Goal: Information Seeking & Learning: Learn about a topic

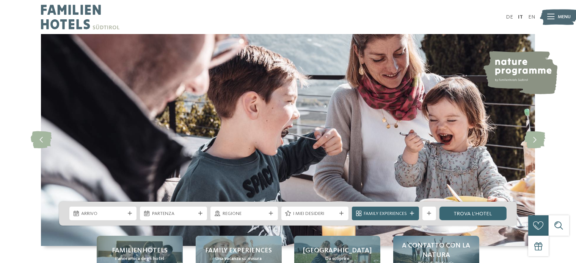
click at [552, 23] on div at bounding box center [550, 17] width 7 height 17
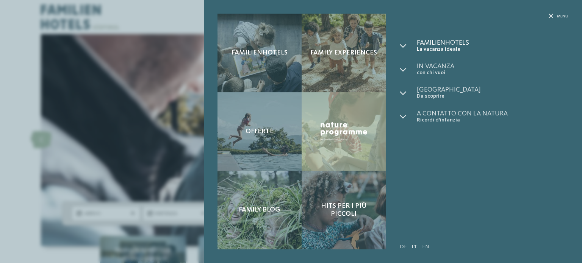
click at [455, 41] on span "Familienhotels" at bounding box center [493, 42] width 152 height 7
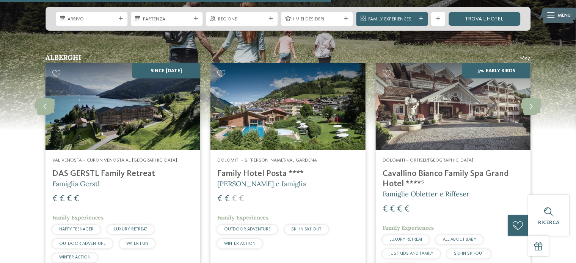
scroll to position [1197, 0]
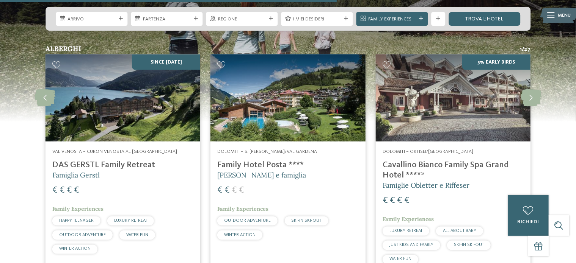
click at [274, 165] on h4 "Family Hotel Posta ****" at bounding box center [287, 165] width 141 height 10
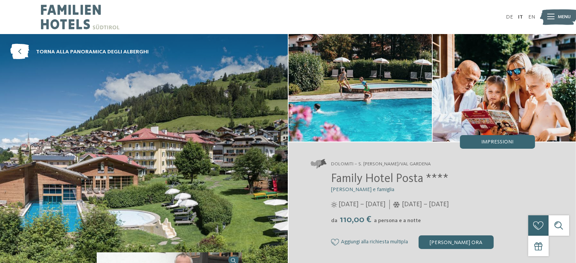
click at [551, 16] on icon at bounding box center [550, 16] width 7 height 5
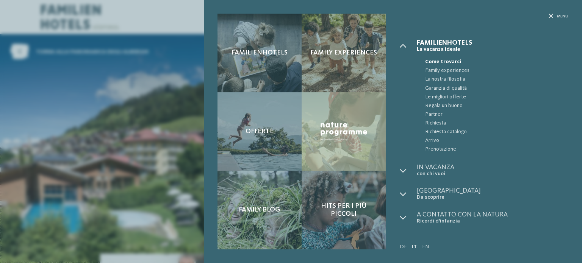
click at [551, 16] on icon at bounding box center [551, 16] width 5 height 5
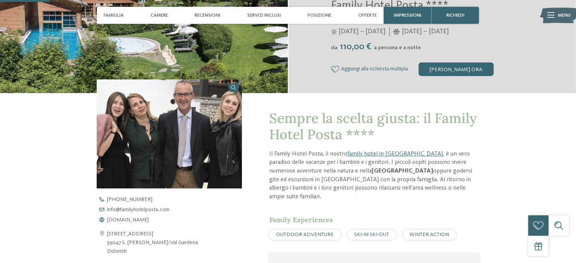
scroll to position [205, 0]
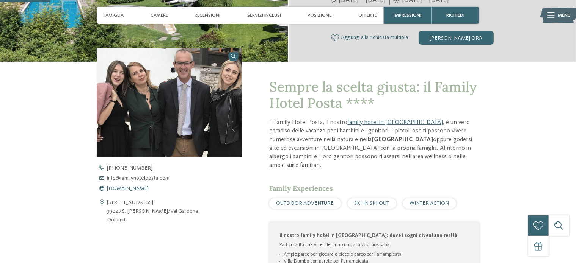
click at [149, 189] on span "www.familyhotelposta.com" at bounding box center [128, 188] width 42 height 5
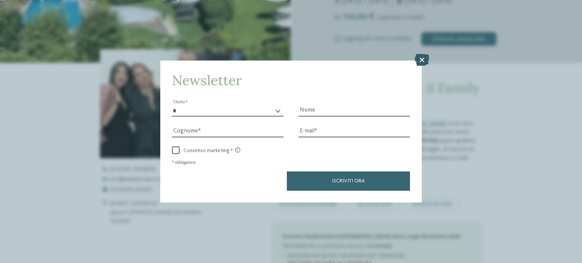
click at [424, 59] on icon at bounding box center [421, 60] width 15 height 12
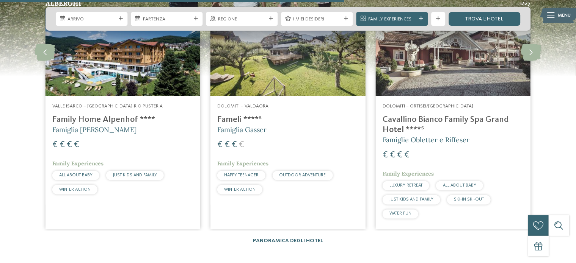
scroll to position [1212, 0]
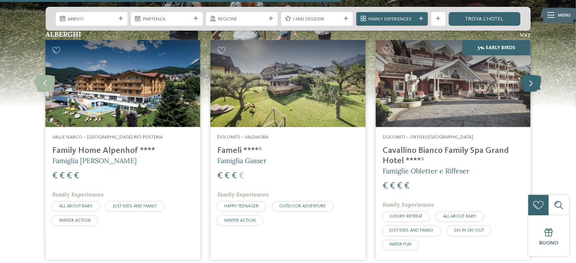
click at [529, 83] on icon at bounding box center [530, 83] width 21 height 17
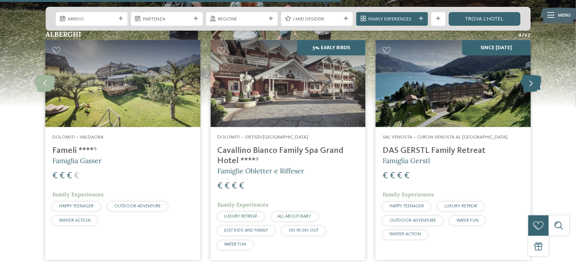
click at [529, 83] on icon at bounding box center [530, 83] width 21 height 17
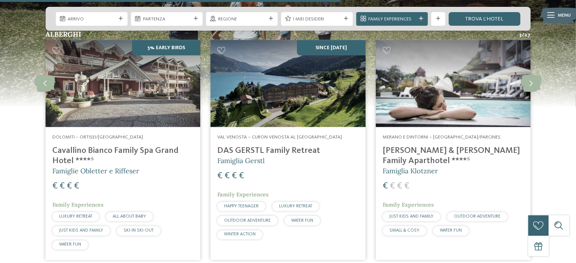
click at [470, 150] on h4 "[PERSON_NAME] & [PERSON_NAME] Family Aparthotel ****ˢ" at bounding box center [452, 156] width 141 height 20
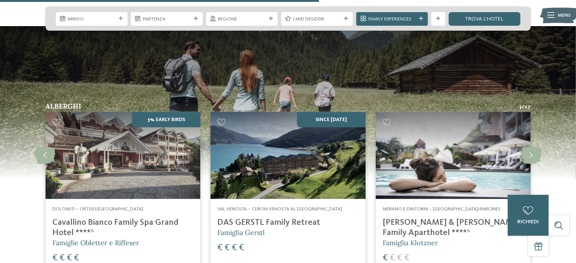
scroll to position [1145, 0]
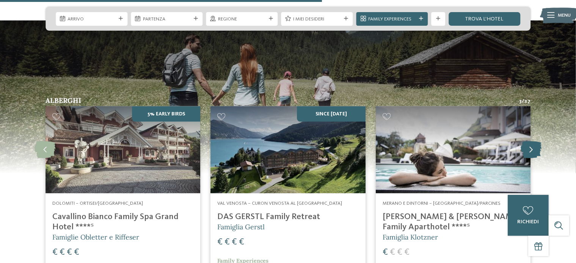
click at [531, 152] on icon at bounding box center [530, 150] width 21 height 17
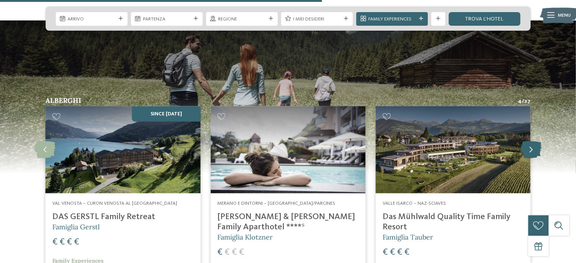
click at [531, 152] on icon at bounding box center [530, 150] width 21 height 17
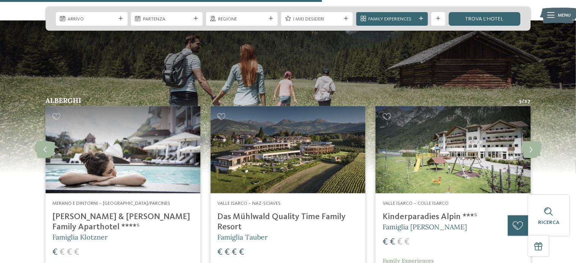
click at [450, 218] on h4 "Kinderparadies Alpin ***ˢ" at bounding box center [452, 217] width 141 height 10
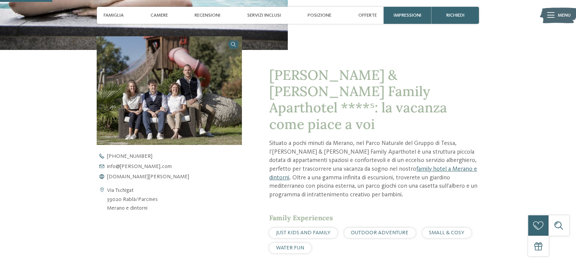
scroll to position [197, 0]
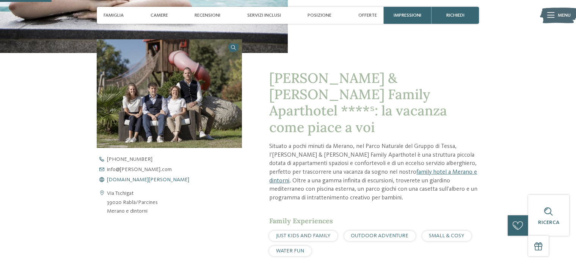
click at [134, 181] on span "www.heidi-edith.com" at bounding box center [148, 179] width 82 height 5
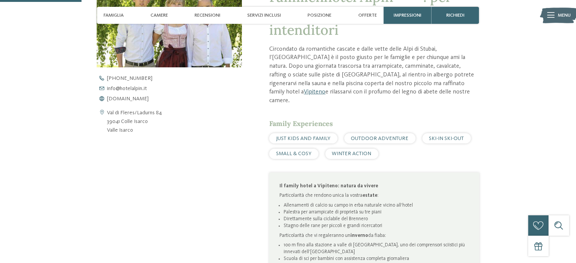
scroll to position [306, 0]
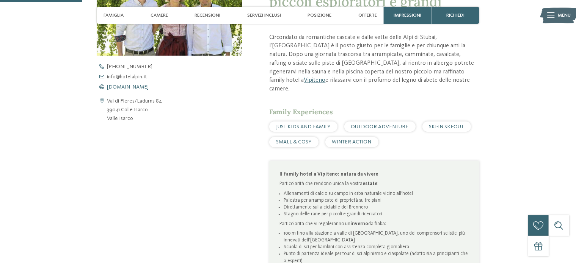
click at [140, 86] on span "www.hotelalpin.it" at bounding box center [128, 86] width 42 height 5
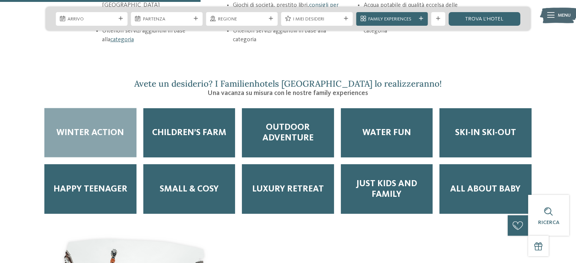
scroll to position [1096, 0]
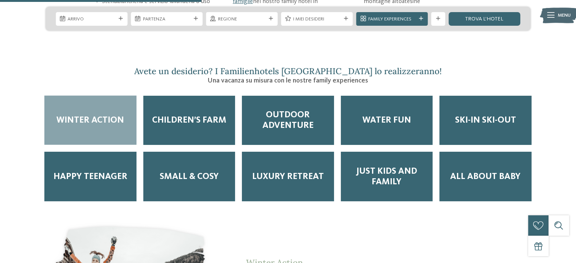
click at [552, 14] on icon at bounding box center [550, 15] width 7 height 5
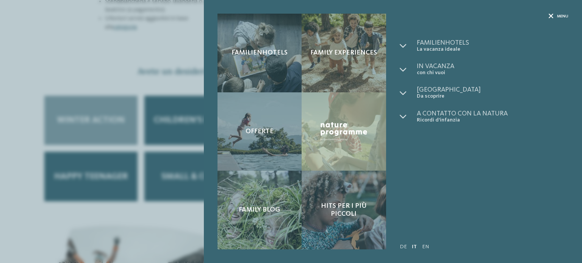
click at [559, 17] on span "Menu" at bounding box center [562, 17] width 11 height 6
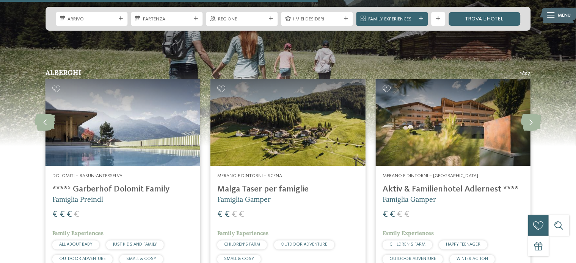
scroll to position [1731, 0]
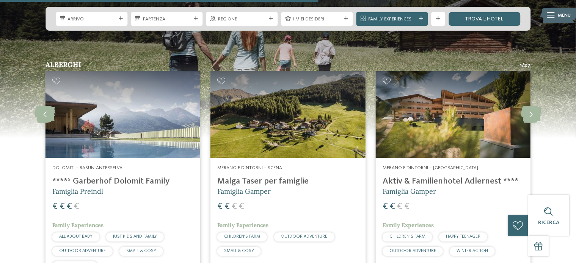
click at [156, 177] on h4 "****ˢ Garberhof Dolomit Family" at bounding box center [122, 182] width 141 height 10
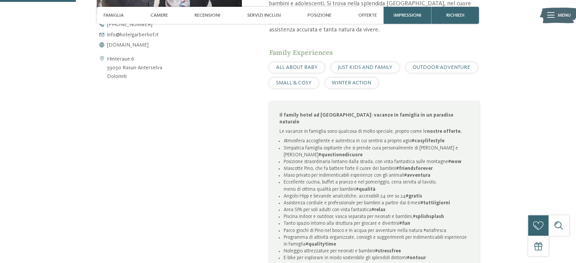
scroll to position [355, 0]
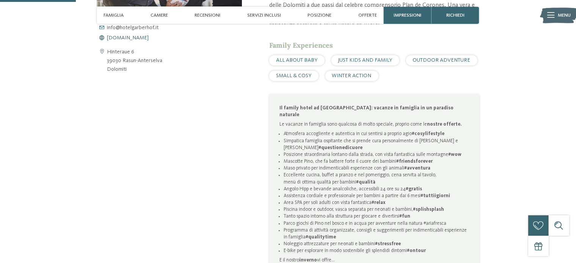
click at [142, 40] on span "[DOMAIN_NAME]" at bounding box center [128, 37] width 42 height 5
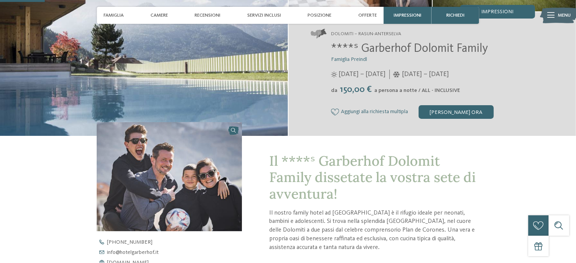
scroll to position [95, 0]
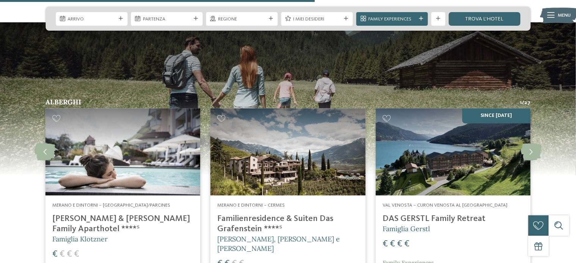
scroll to position [1704, 0]
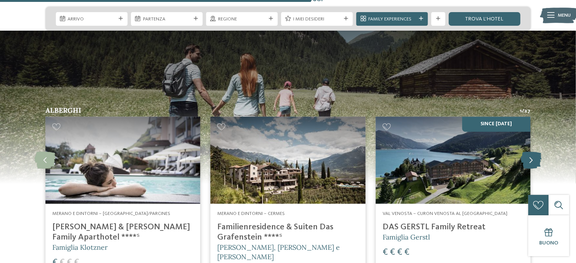
click at [535, 152] on icon at bounding box center [530, 160] width 21 height 17
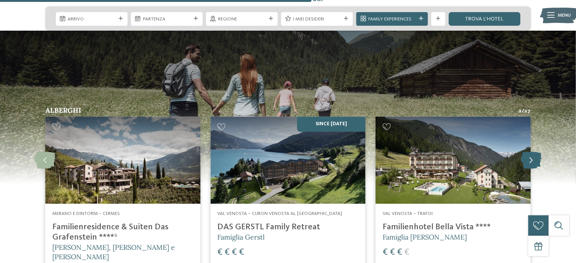
click at [535, 152] on icon at bounding box center [530, 160] width 21 height 17
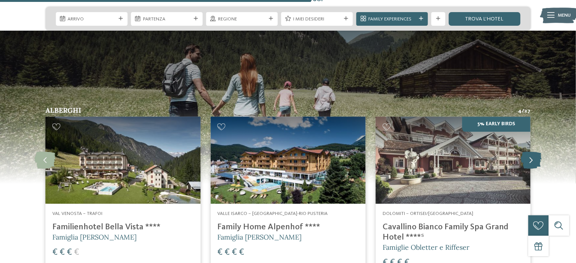
click at [529, 152] on icon at bounding box center [530, 160] width 21 height 17
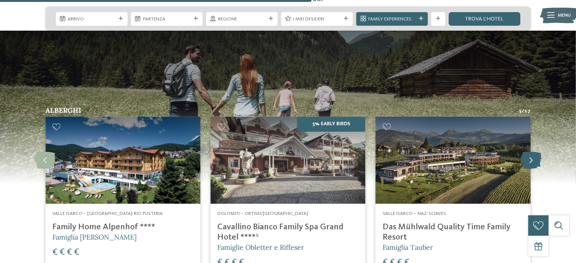
click at [529, 152] on icon at bounding box center [530, 160] width 21 height 17
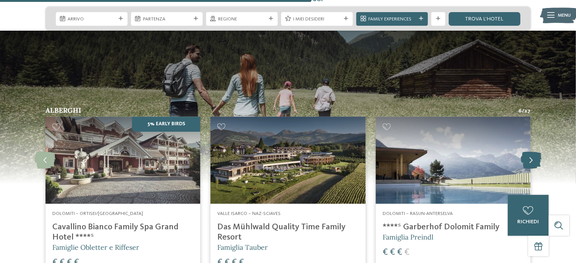
click at [529, 152] on icon at bounding box center [530, 160] width 21 height 17
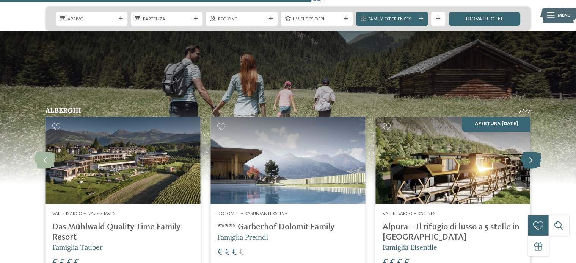
click at [529, 152] on icon at bounding box center [530, 160] width 21 height 17
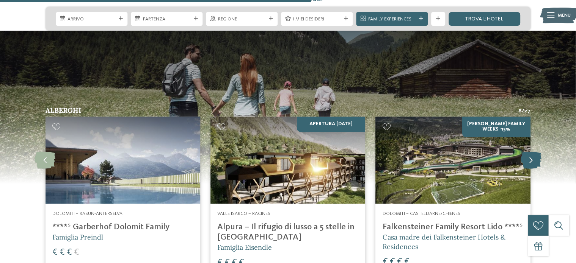
click at [529, 152] on icon at bounding box center [530, 160] width 21 height 17
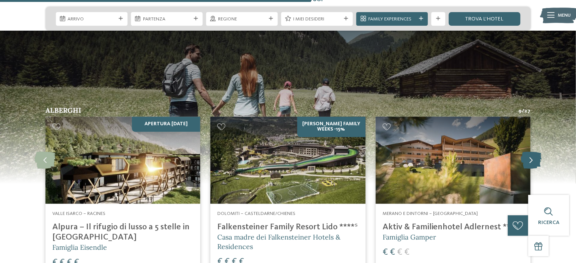
click at [529, 152] on icon at bounding box center [530, 160] width 21 height 17
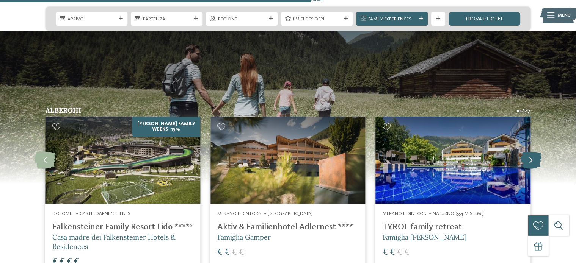
click at [529, 152] on icon at bounding box center [530, 160] width 21 height 17
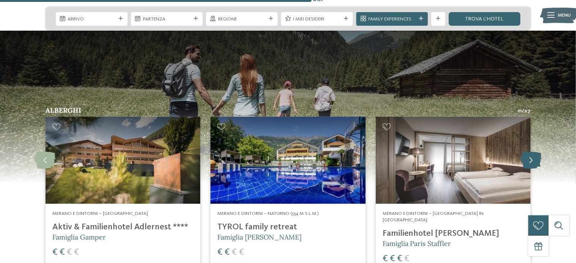
click at [532, 152] on icon at bounding box center [530, 160] width 21 height 17
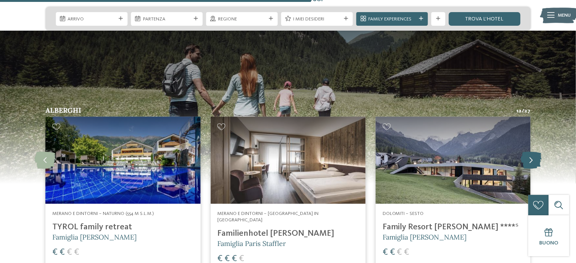
click at [532, 152] on icon at bounding box center [530, 160] width 21 height 17
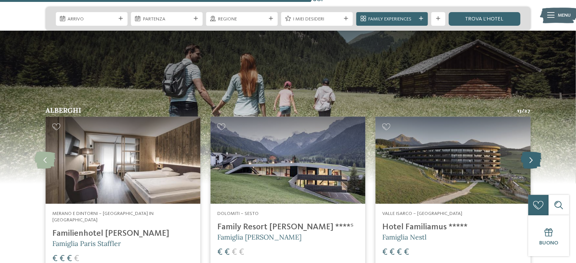
click at [532, 152] on icon at bounding box center [530, 160] width 21 height 17
